Goal: Transaction & Acquisition: Purchase product/service

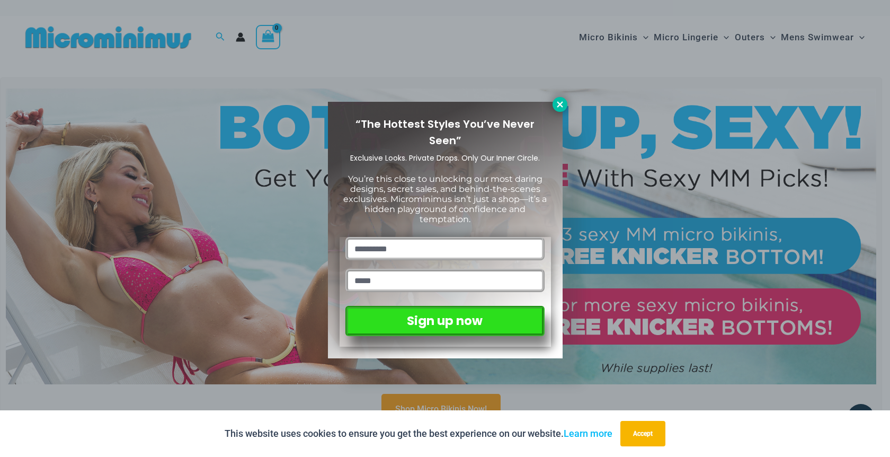
click at [556, 105] on icon at bounding box center [560, 105] width 10 height 10
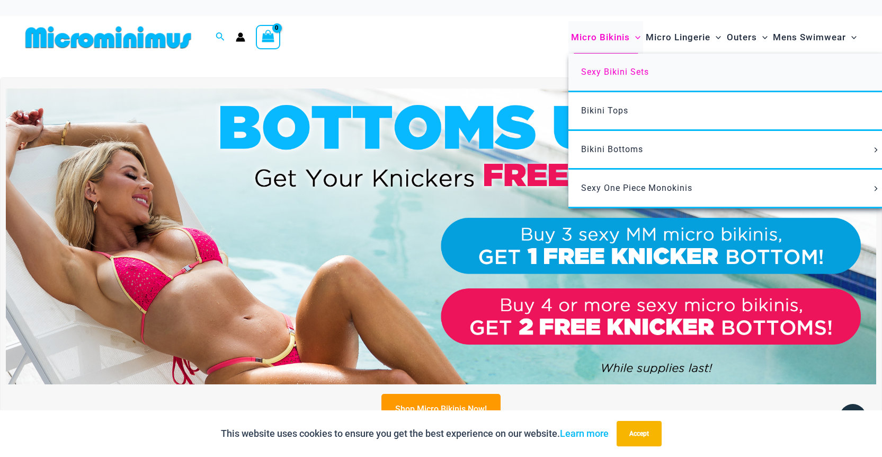
click at [619, 72] on span "Sexy Bikini Sets" at bounding box center [615, 72] width 68 height 10
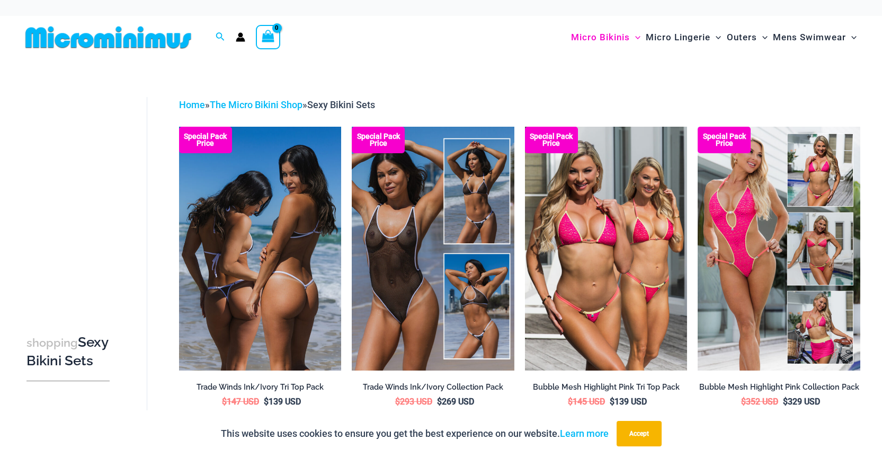
click at [282, 205] on img at bounding box center [260, 249] width 163 height 244
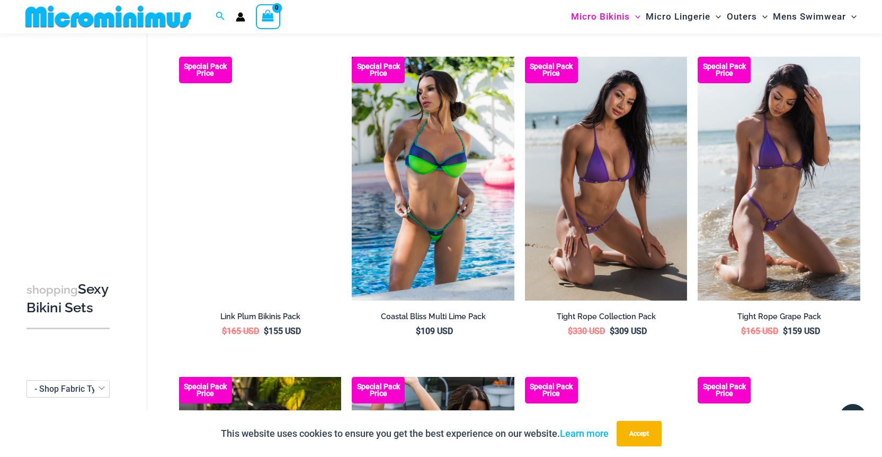
scroll to position [2091, 0]
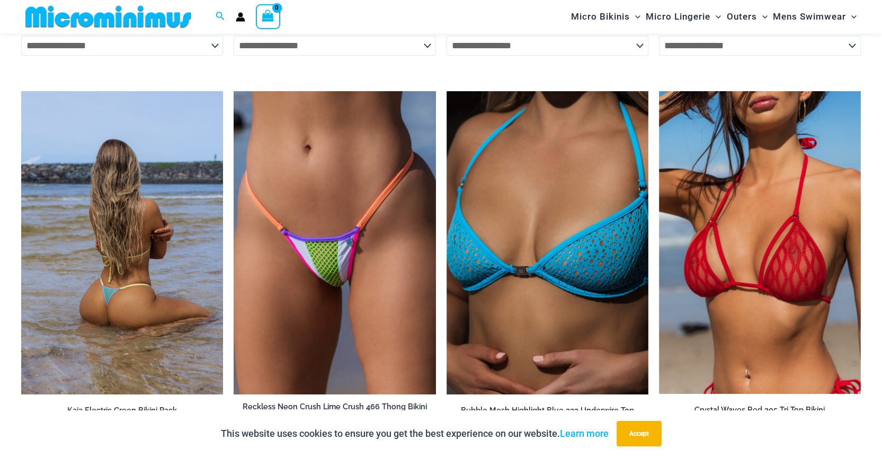
scroll to position [2382, 0]
